Goal: Book appointment/travel/reservation

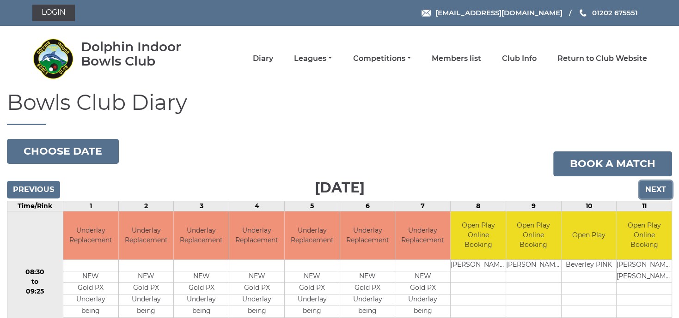
click at [659, 190] on input "Next" at bounding box center [655, 190] width 33 height 18
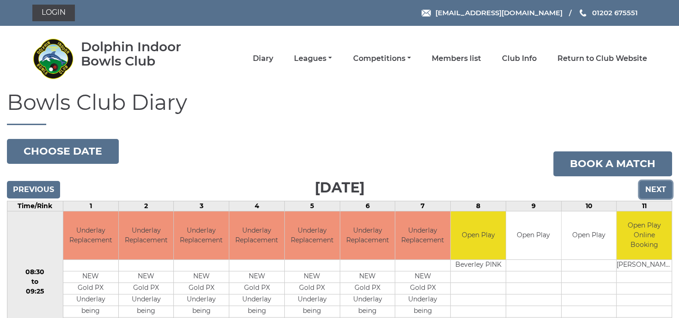
click at [644, 187] on input "Next" at bounding box center [655, 190] width 33 height 18
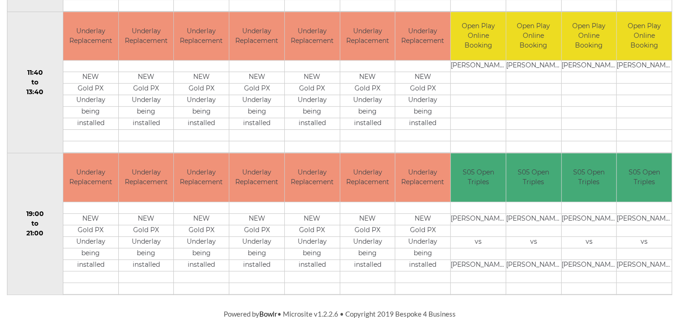
scroll to position [92, 0]
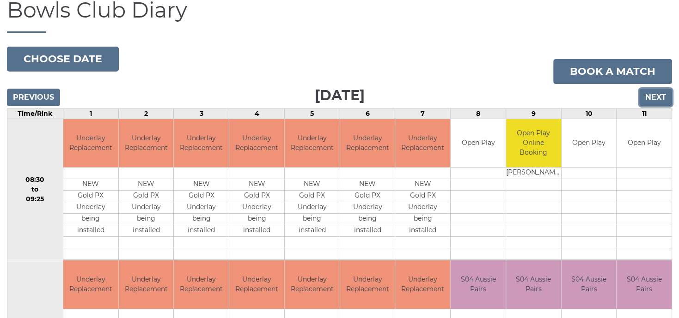
click at [655, 98] on input "Next" at bounding box center [655, 98] width 33 height 18
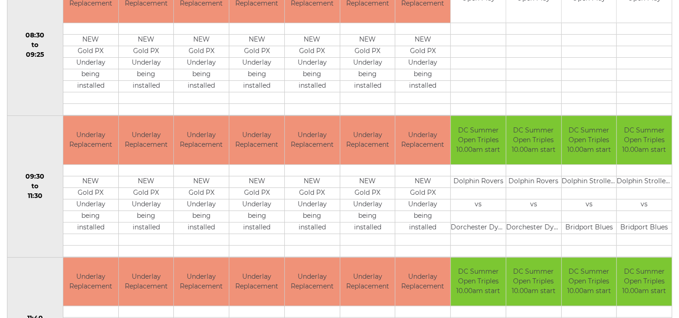
scroll to position [92, 0]
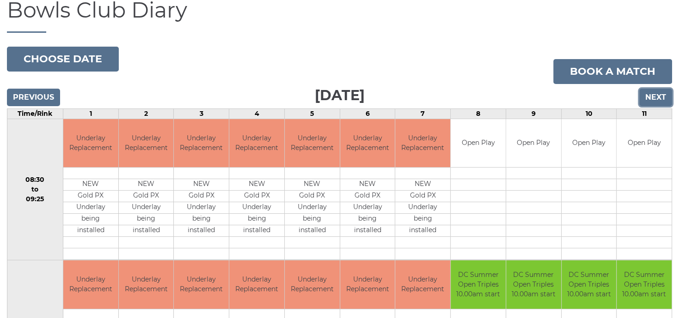
click at [655, 97] on input "Next" at bounding box center [655, 98] width 33 height 18
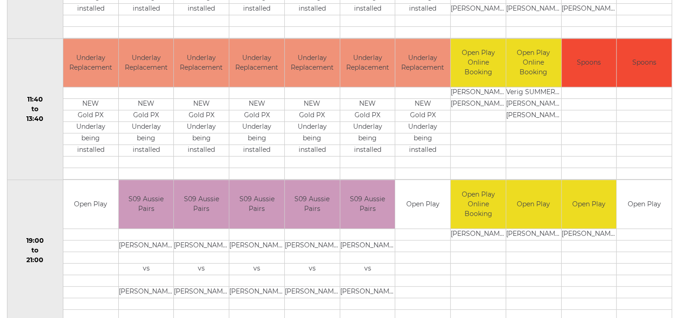
scroll to position [483, 0]
